Goal: Browse casually: Explore the website without a specific task or goal

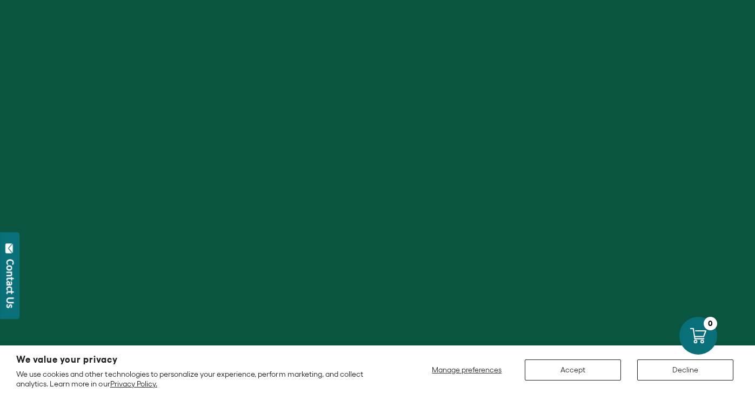
scroll to position [3, 0]
click at [700, 371] on button "Decline" at bounding box center [685, 370] width 96 height 21
